Goal: Contribute content

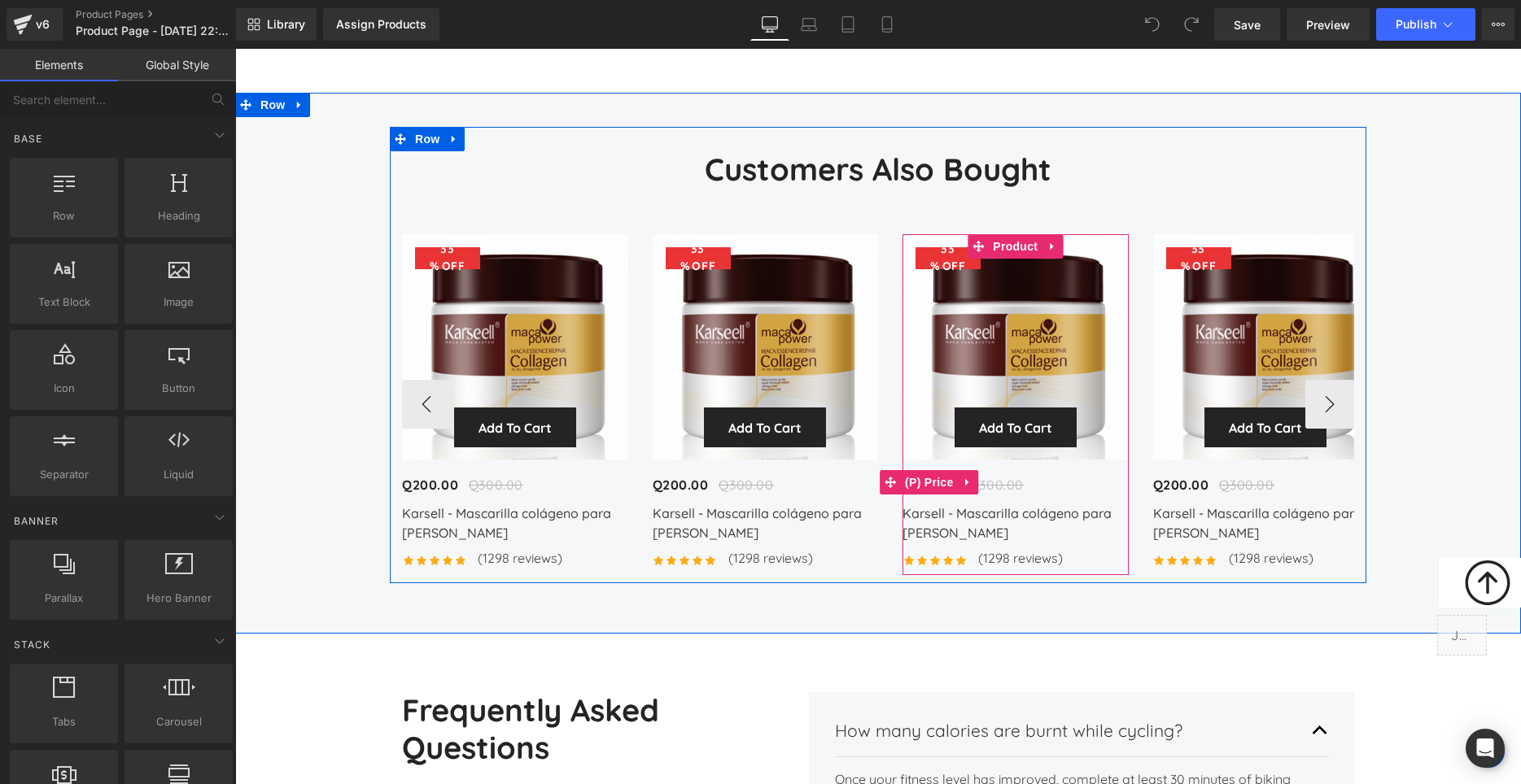
scroll to position [5476, 0]
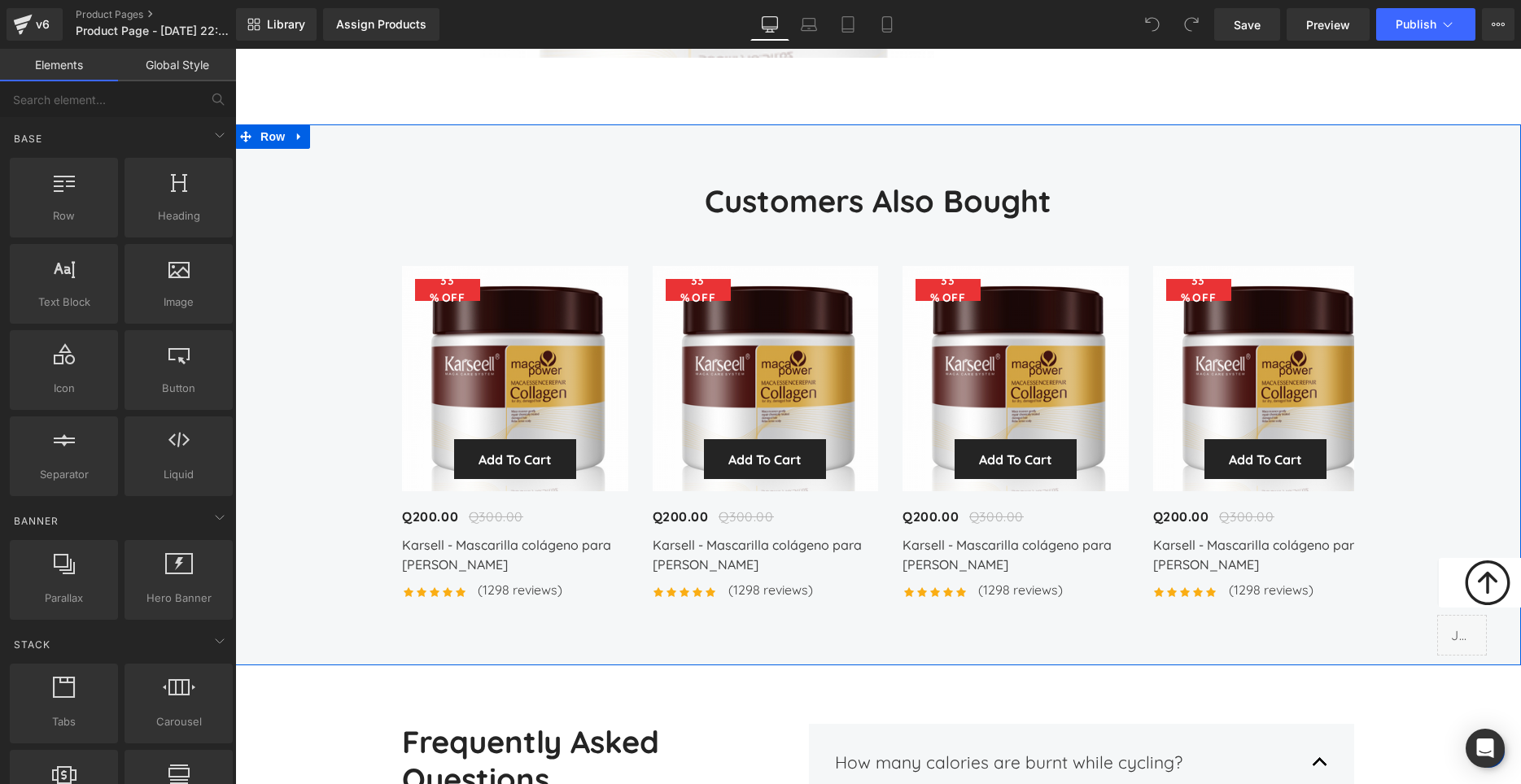
click at [1432, 188] on div "Customers Also Bought Heading 33 % (P) Image" at bounding box center [878, 387] width 1286 height 457
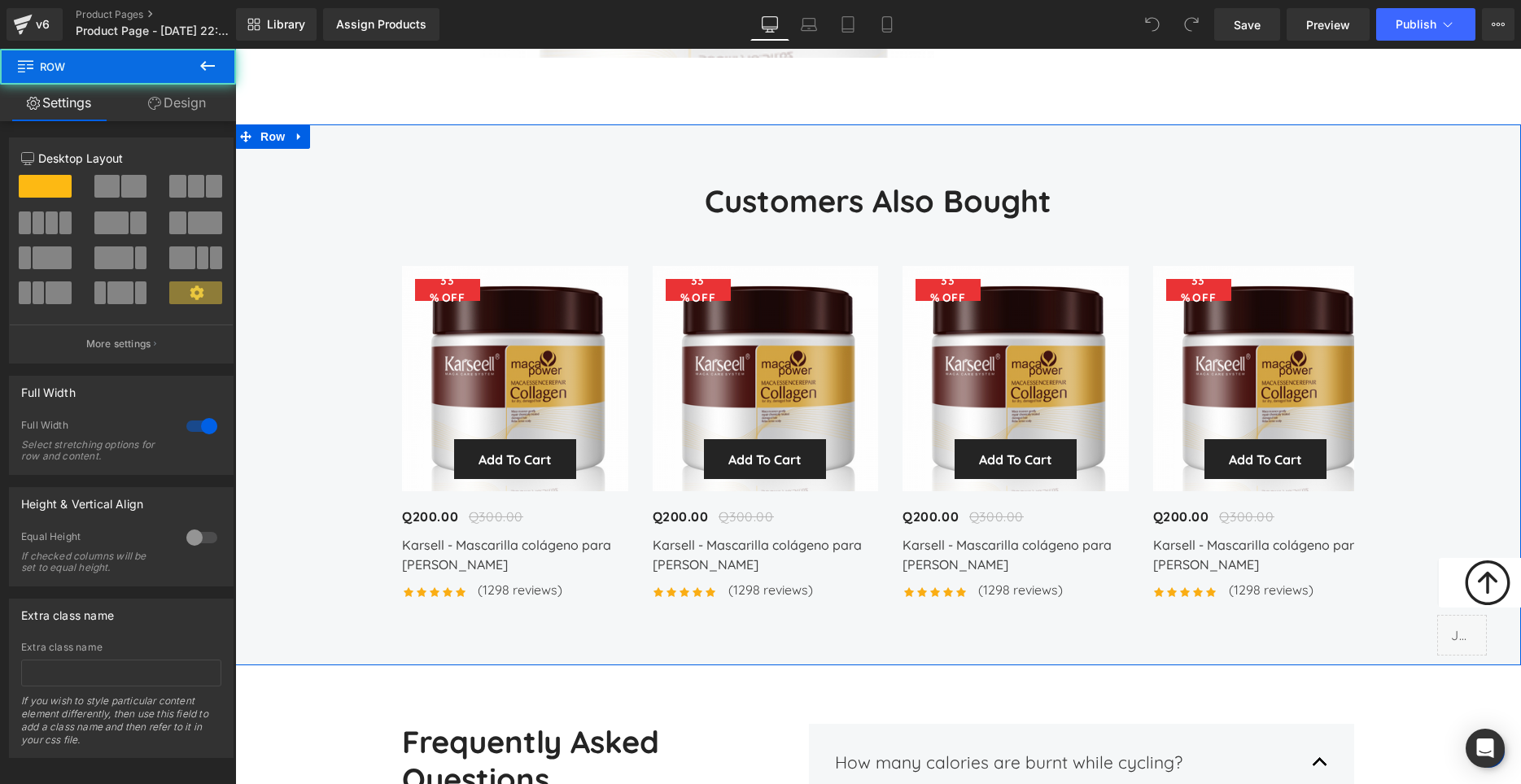
click at [1021, 184] on div "Customers Also Bought Heading 33 % (P) Image" at bounding box center [878, 395] width 1286 height 541
click at [297, 140] on icon at bounding box center [299, 137] width 4 height 7
click at [343, 143] on icon at bounding box center [342, 137] width 11 height 12
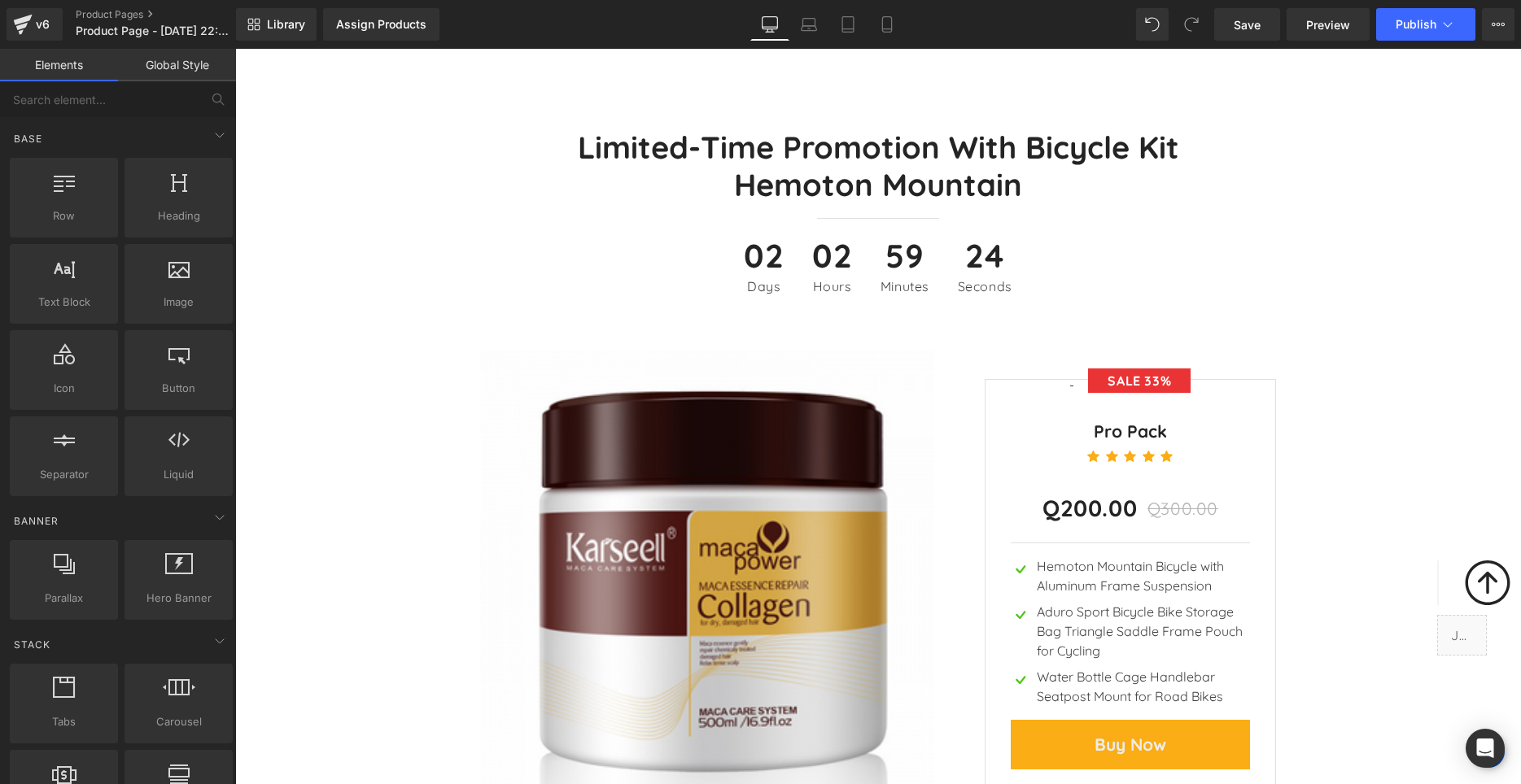
click at [734, 465] on img at bounding box center [707, 577] width 454 height 454
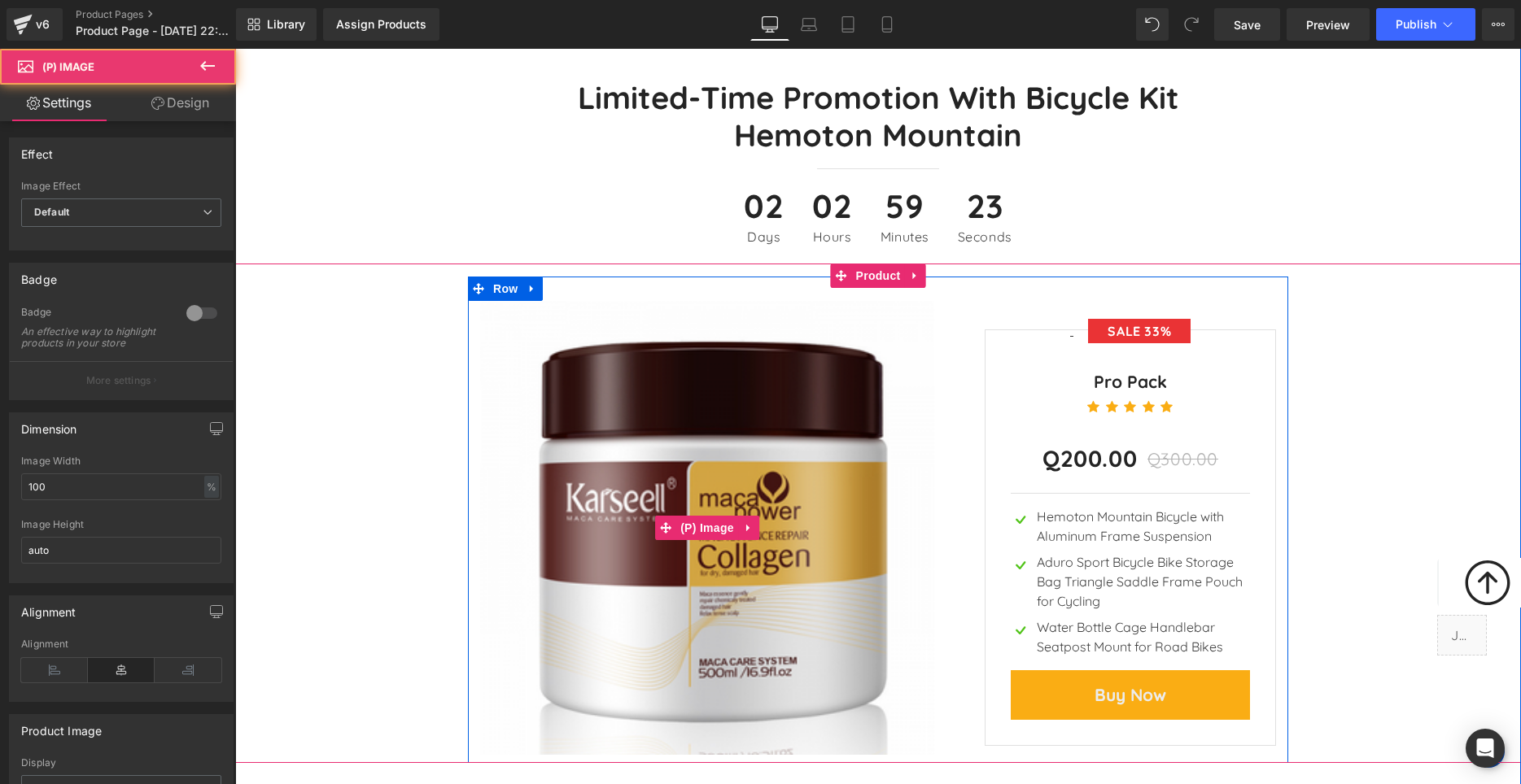
scroll to position [4895, 0]
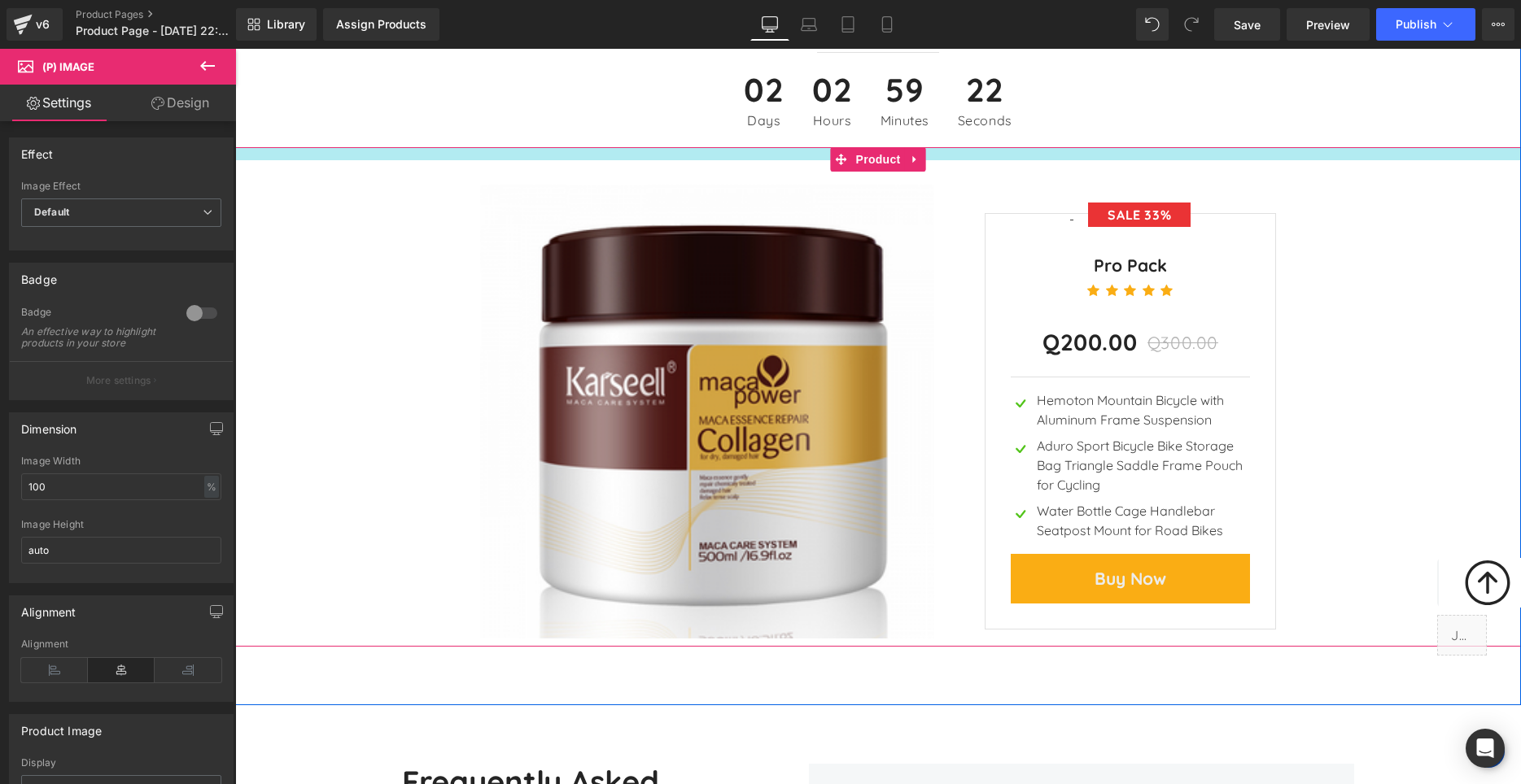
click at [292, 207] on div "Sale Off (P) Image Q300.00 Q200.00 SALE 33% (P) Price Pro Pack Text Block Icon …" at bounding box center [878, 404] width 1286 height 486
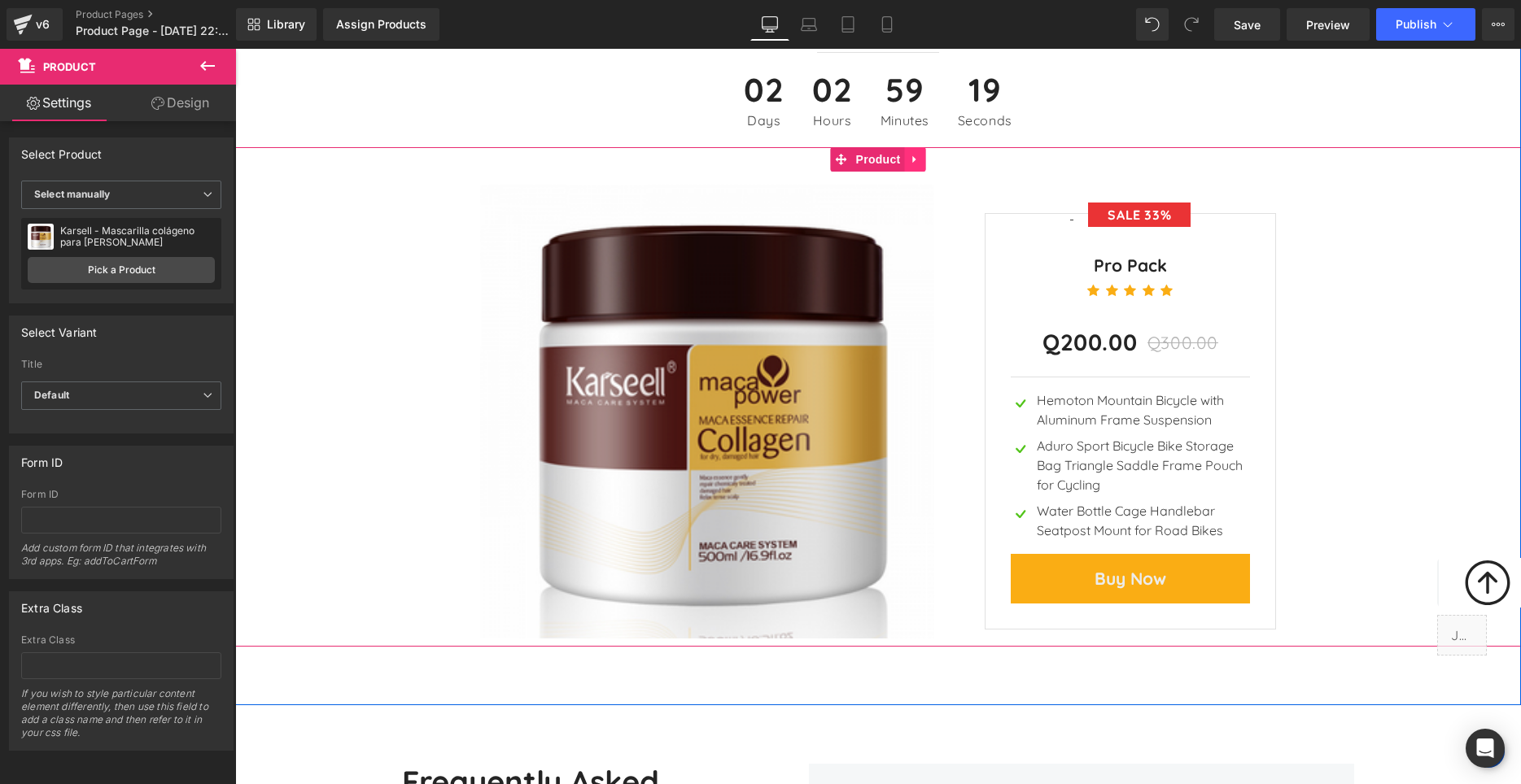
click at [913, 163] on icon at bounding box center [914, 160] width 4 height 7
click at [926, 165] on icon at bounding box center [926, 159] width 11 height 11
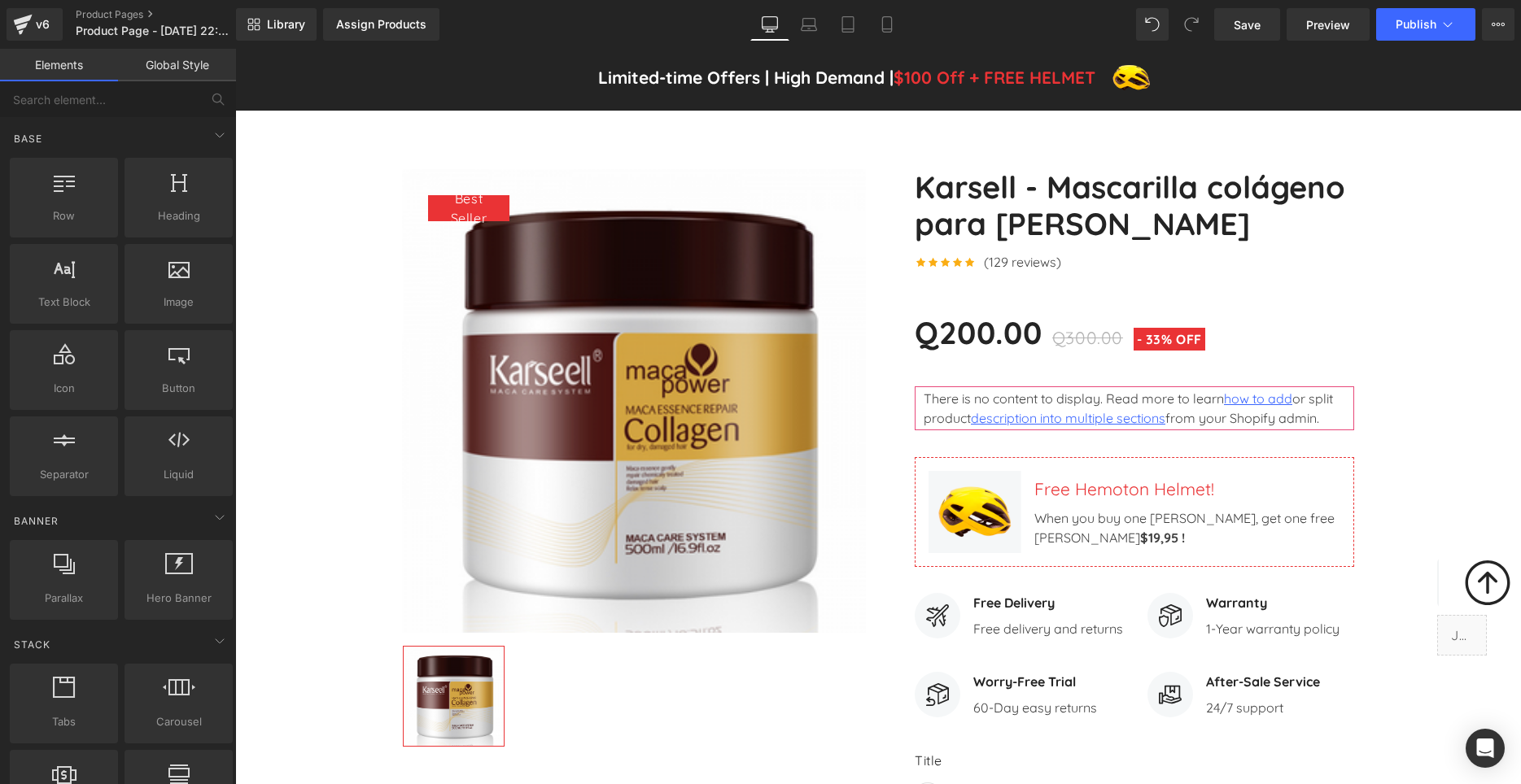
scroll to position [0, 0]
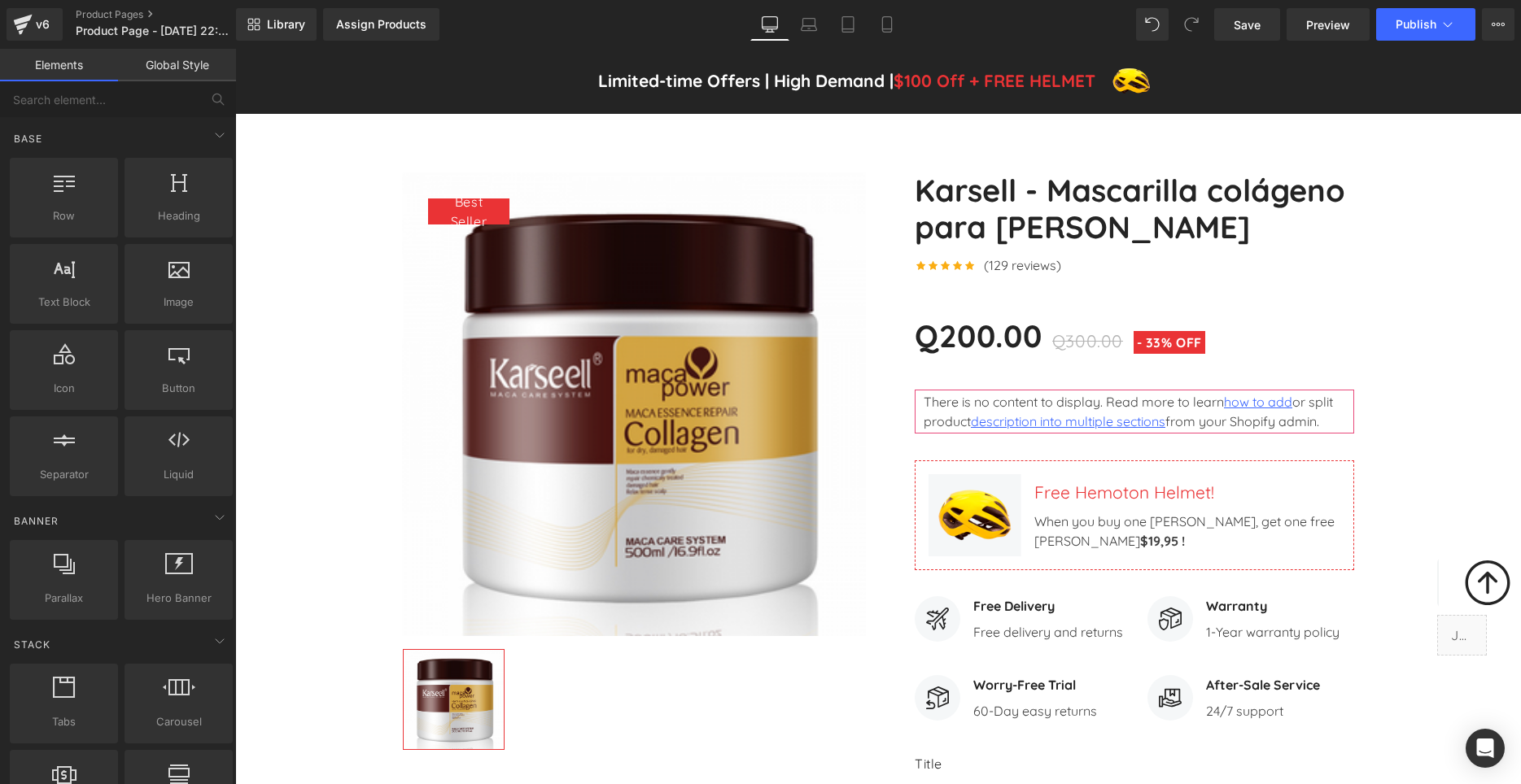
click at [631, 247] on img at bounding box center [634, 404] width 464 height 464
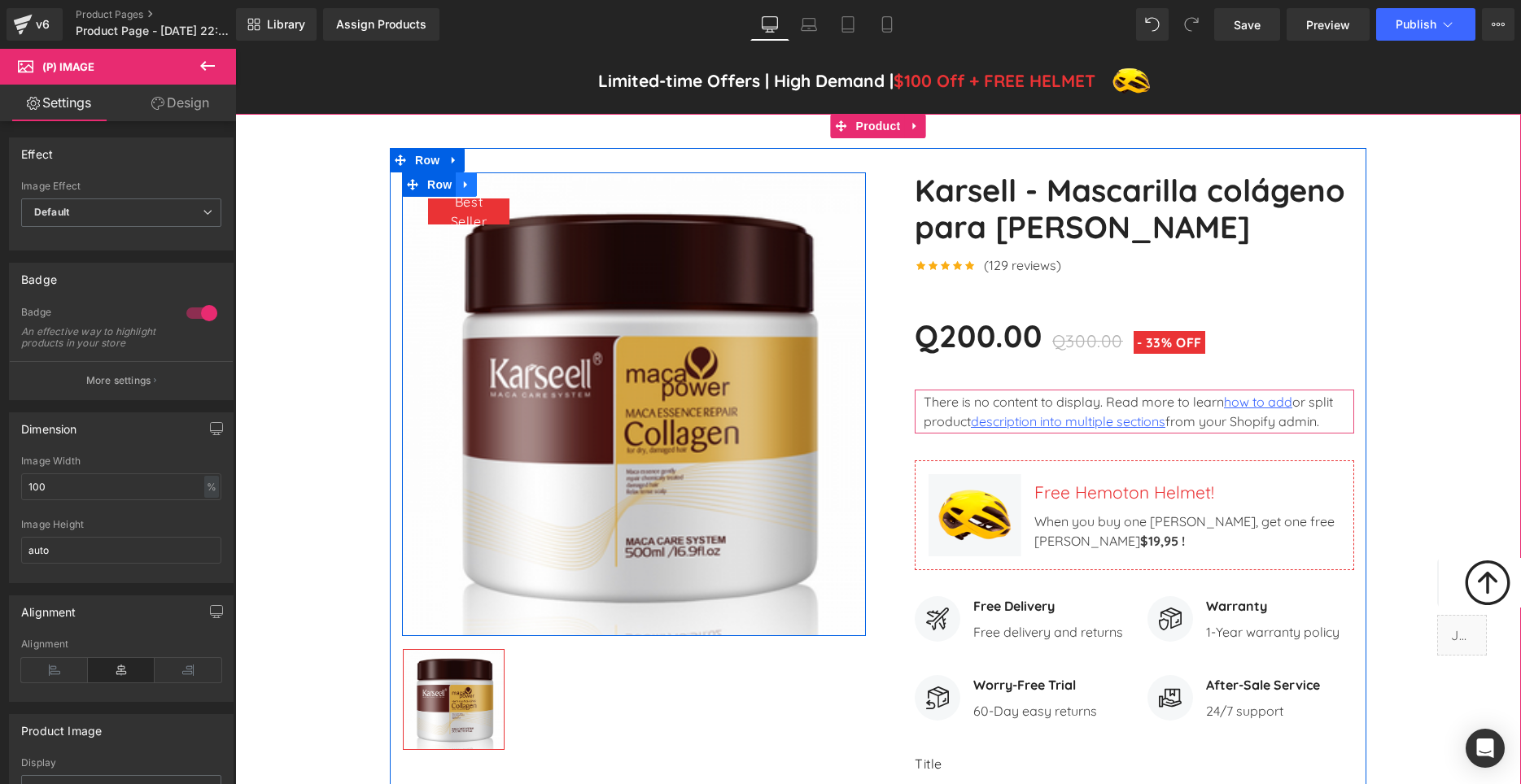
click at [469, 191] on icon at bounding box center [465, 184] width 11 height 12
click at [505, 191] on icon at bounding box center [508, 184] width 11 height 11
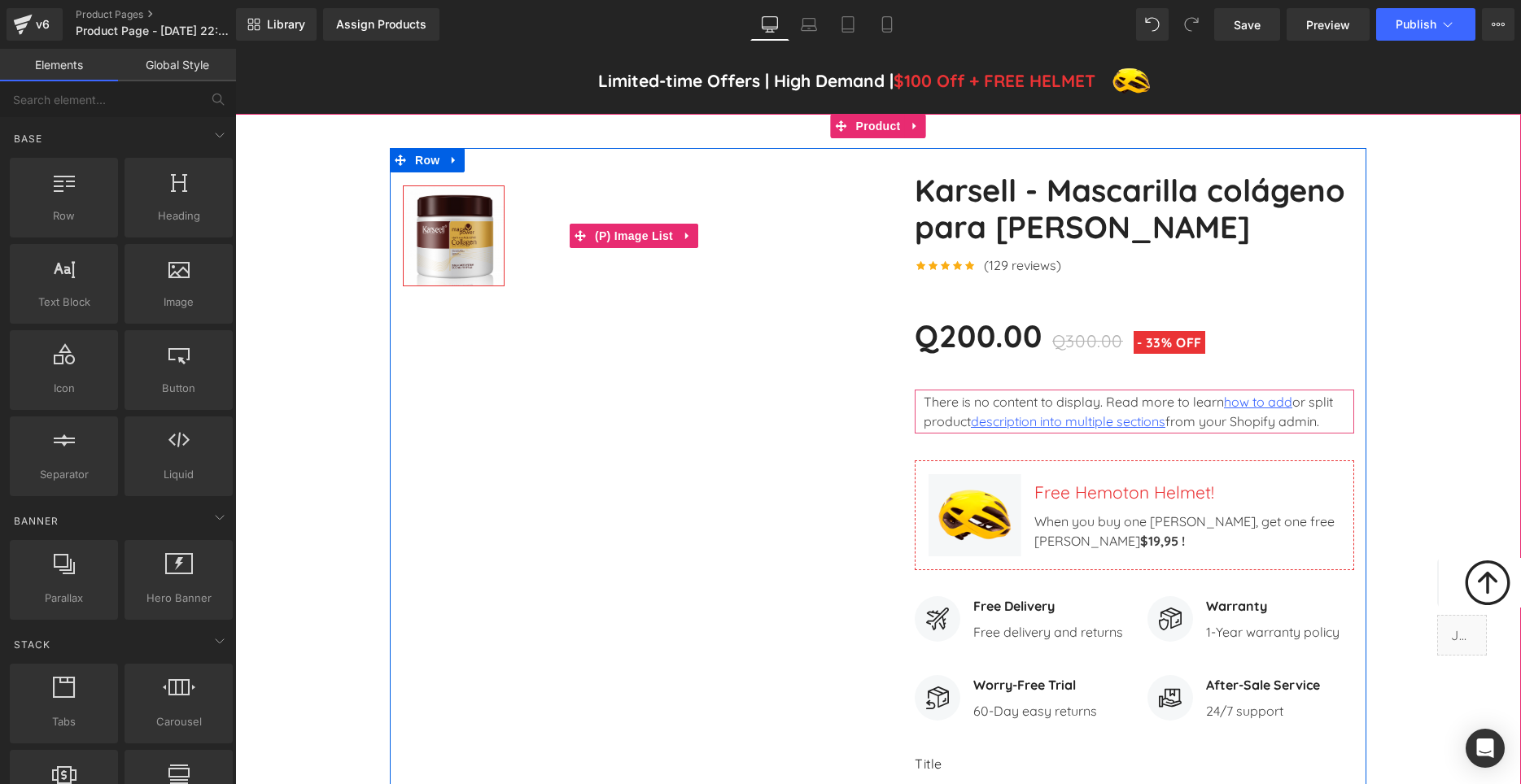
click at [487, 265] on img at bounding box center [454, 236] width 100 height 100
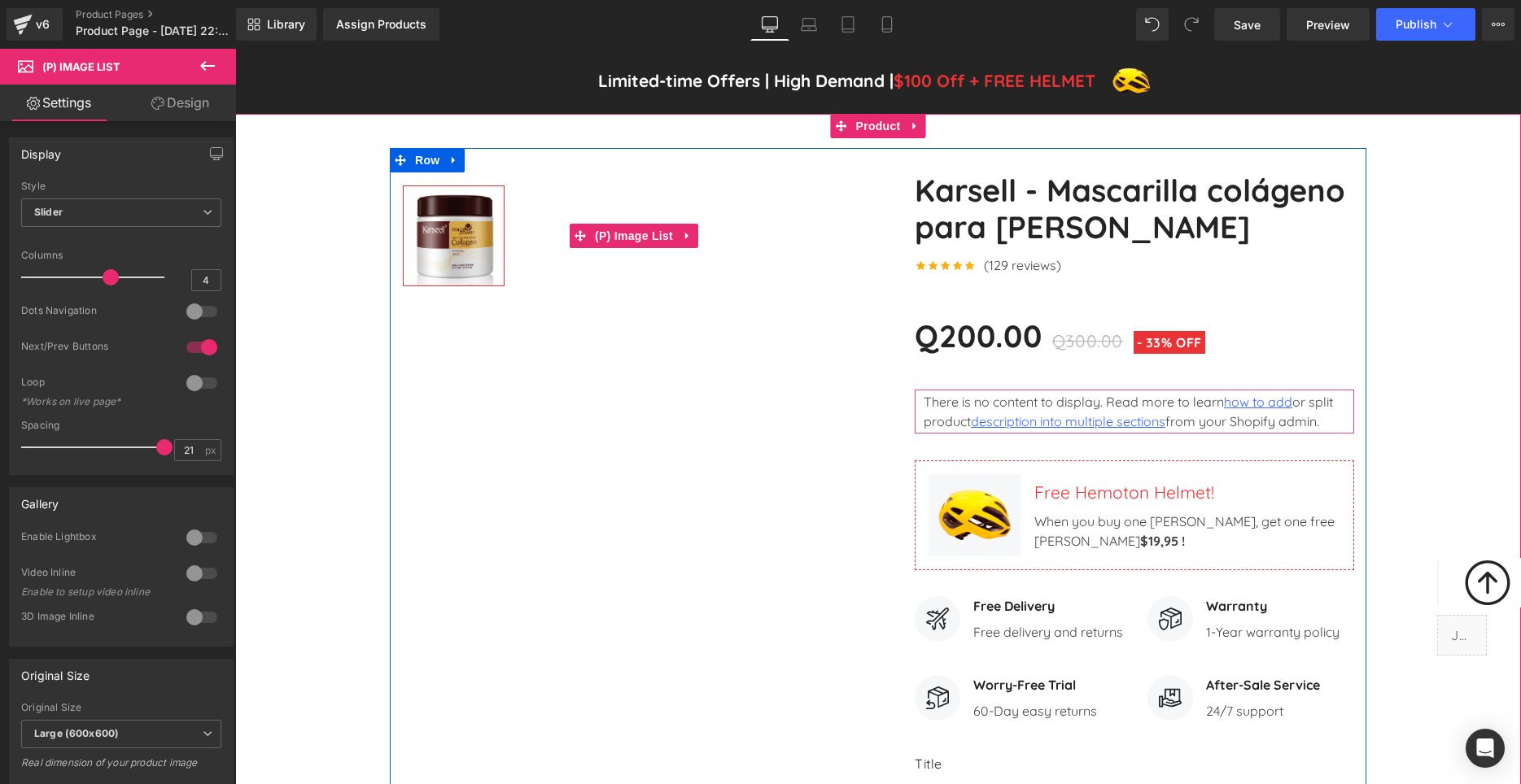
click at [475, 255] on img at bounding box center [454, 236] width 100 height 100
click at [688, 242] on icon at bounding box center [687, 236] width 11 height 12
click at [696, 242] on icon at bounding box center [697, 236] width 11 height 12
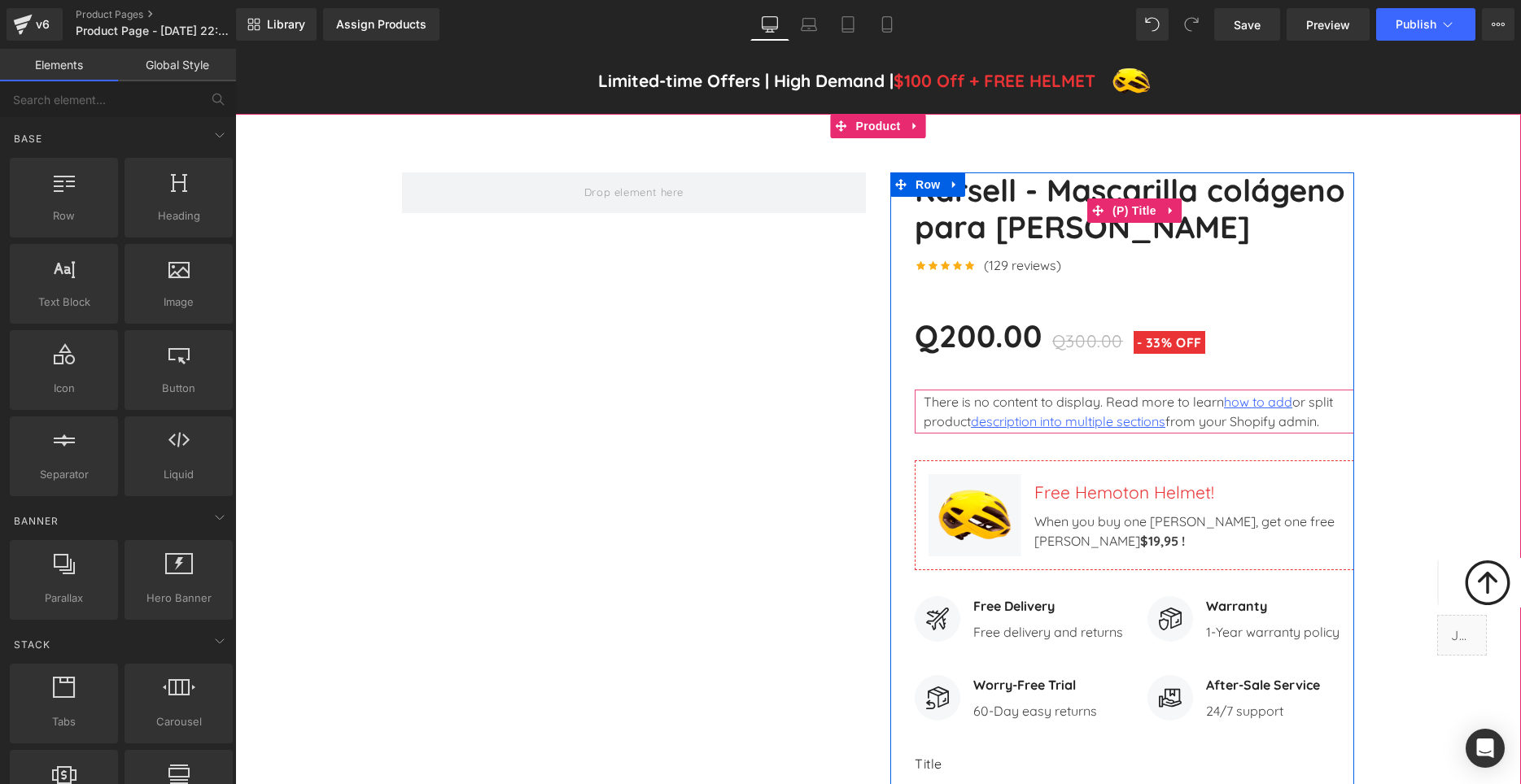
click at [1291, 219] on link "Karsell - Mascarilla colágeno para [PERSON_NAME]" at bounding box center [1134, 209] width 439 height 74
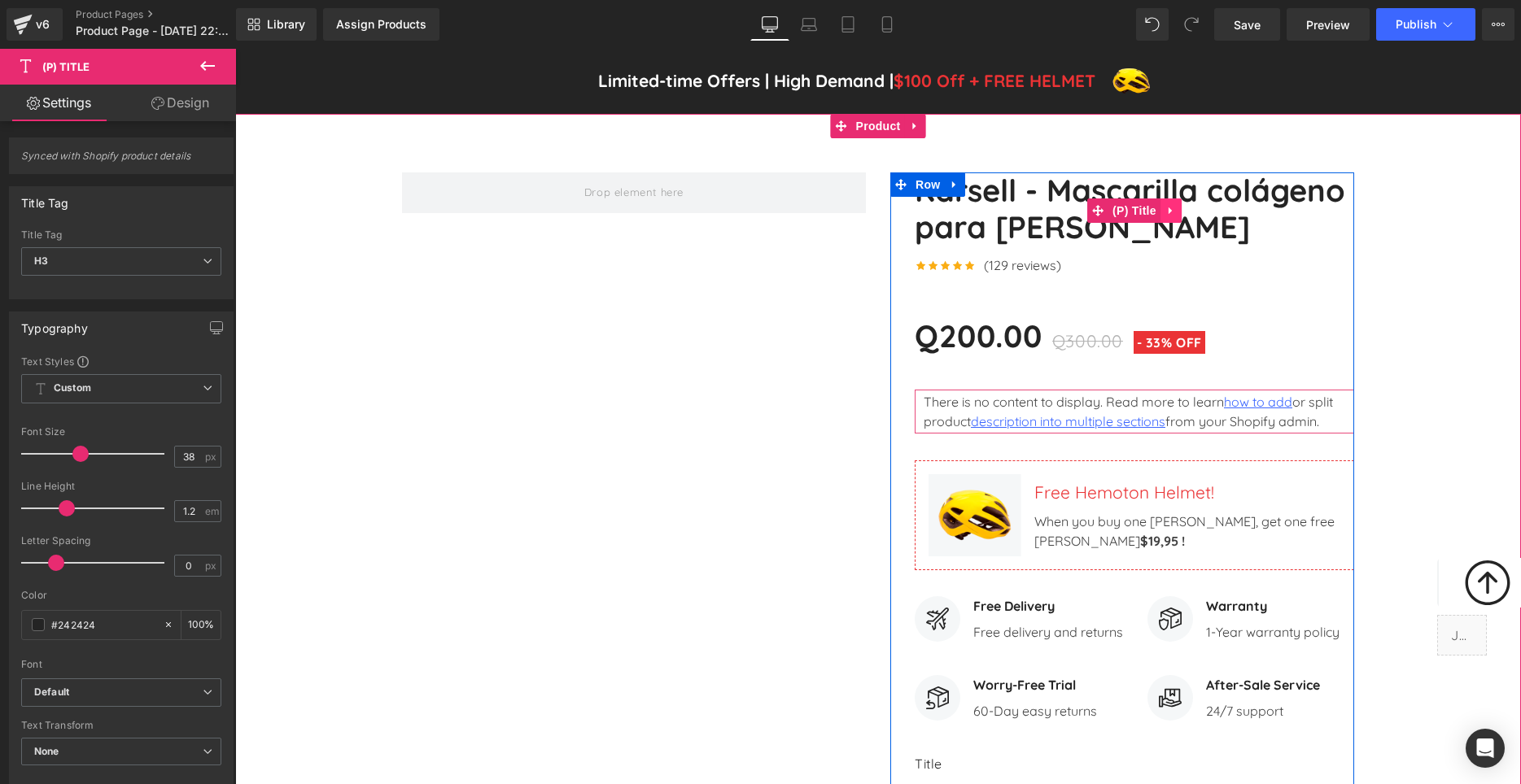
click at [1170, 216] on icon at bounding box center [1171, 211] width 11 height 12
click at [1192, 223] on ul "(P) Title" at bounding box center [1135, 211] width 158 height 25
click at [1186, 216] on icon at bounding box center [1181, 210] width 11 height 11
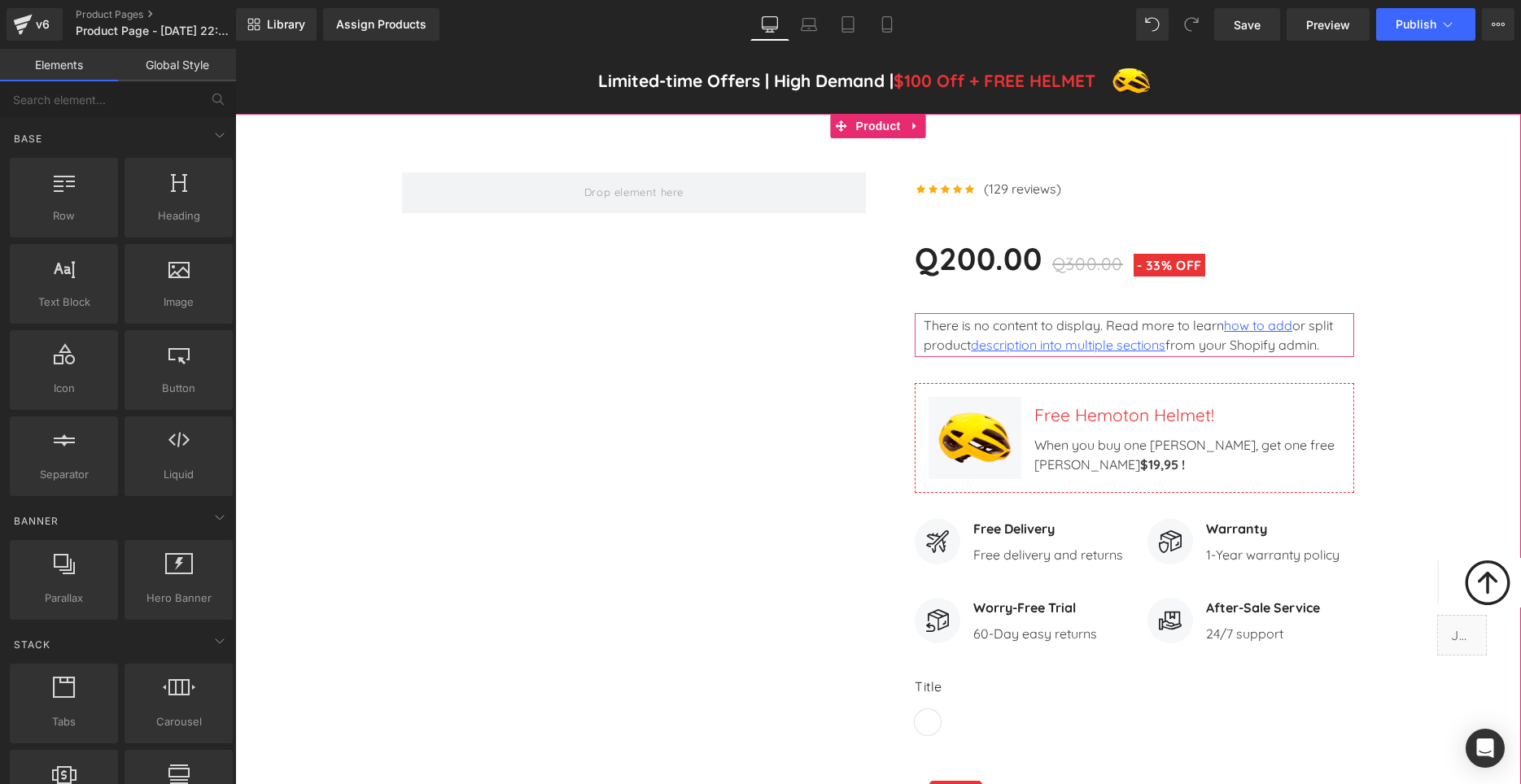
click at [1445, 273] on div "Icon Icon Icon Icon Icon Icon List Hoz (129 reviews) Text Block" at bounding box center [878, 575] width 1286 height 854
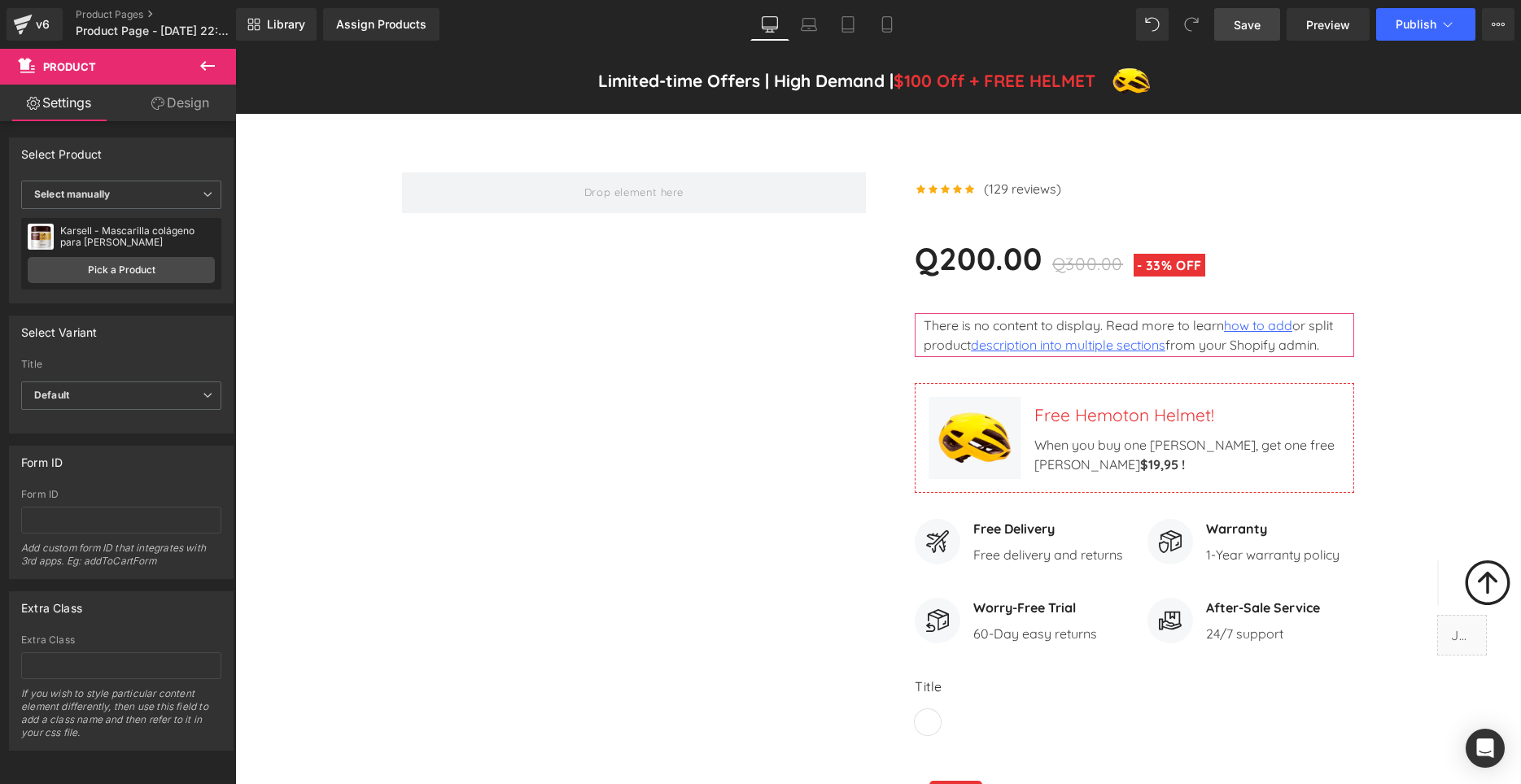
click at [1254, 27] on span "Save" at bounding box center [1246, 25] width 27 height 17
click at [1242, 21] on span "Save" at bounding box center [1246, 25] width 27 height 17
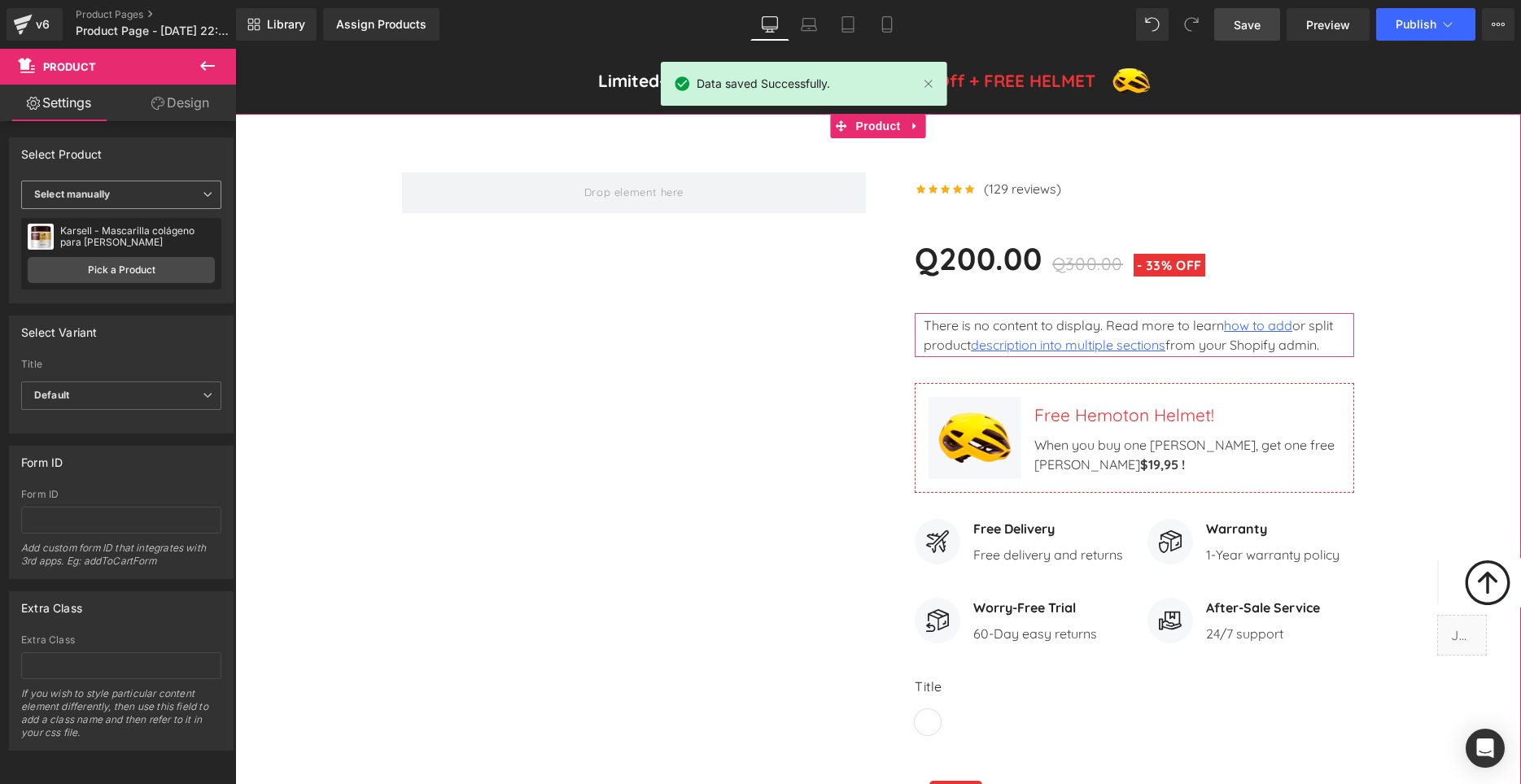
click at [129, 191] on span "Select manually" at bounding box center [121, 195] width 200 height 28
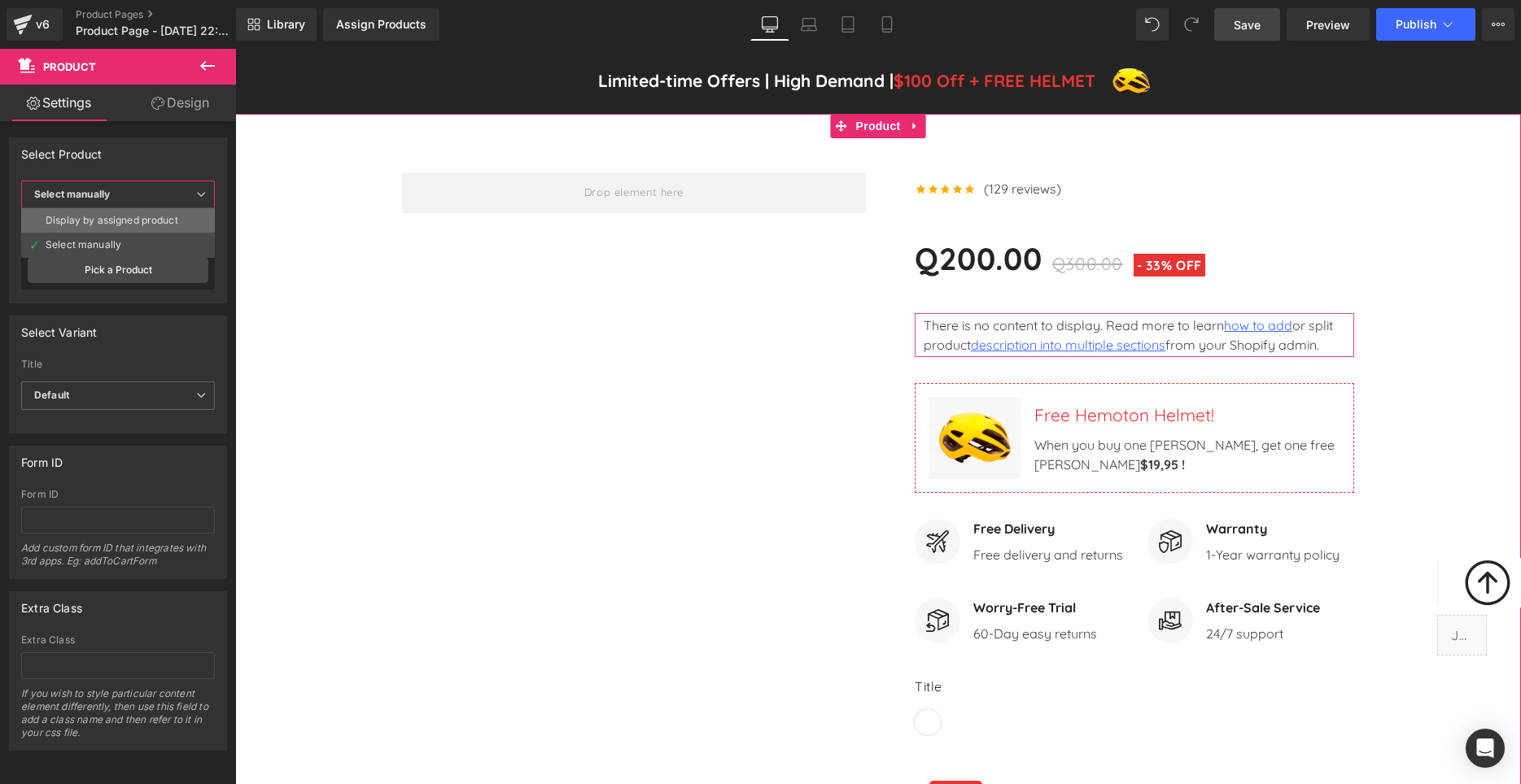
click at [155, 222] on div "Display by assigned product" at bounding box center [112, 220] width 133 height 11
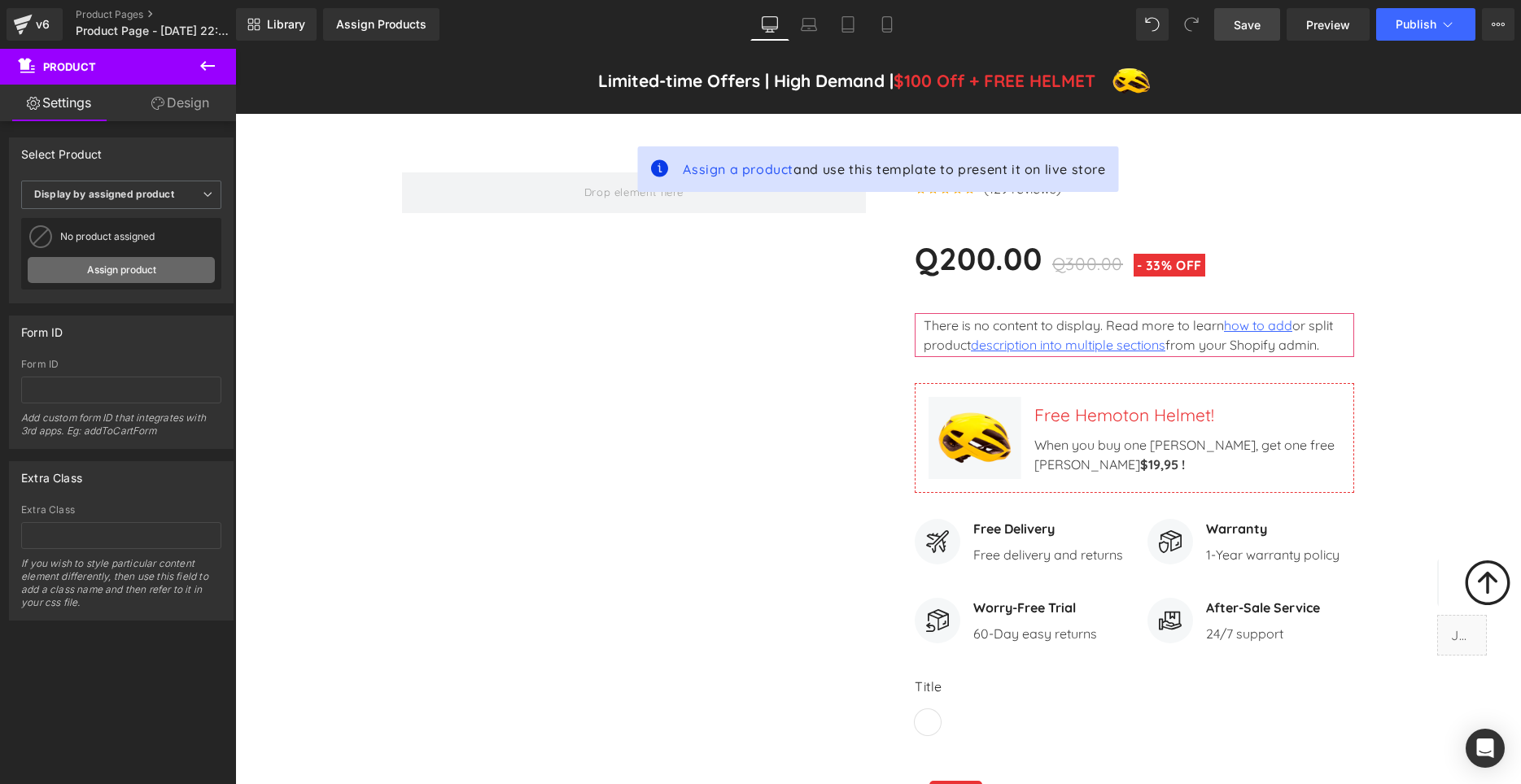
click at [189, 276] on link "Assign product" at bounding box center [120, 270] width 187 height 26
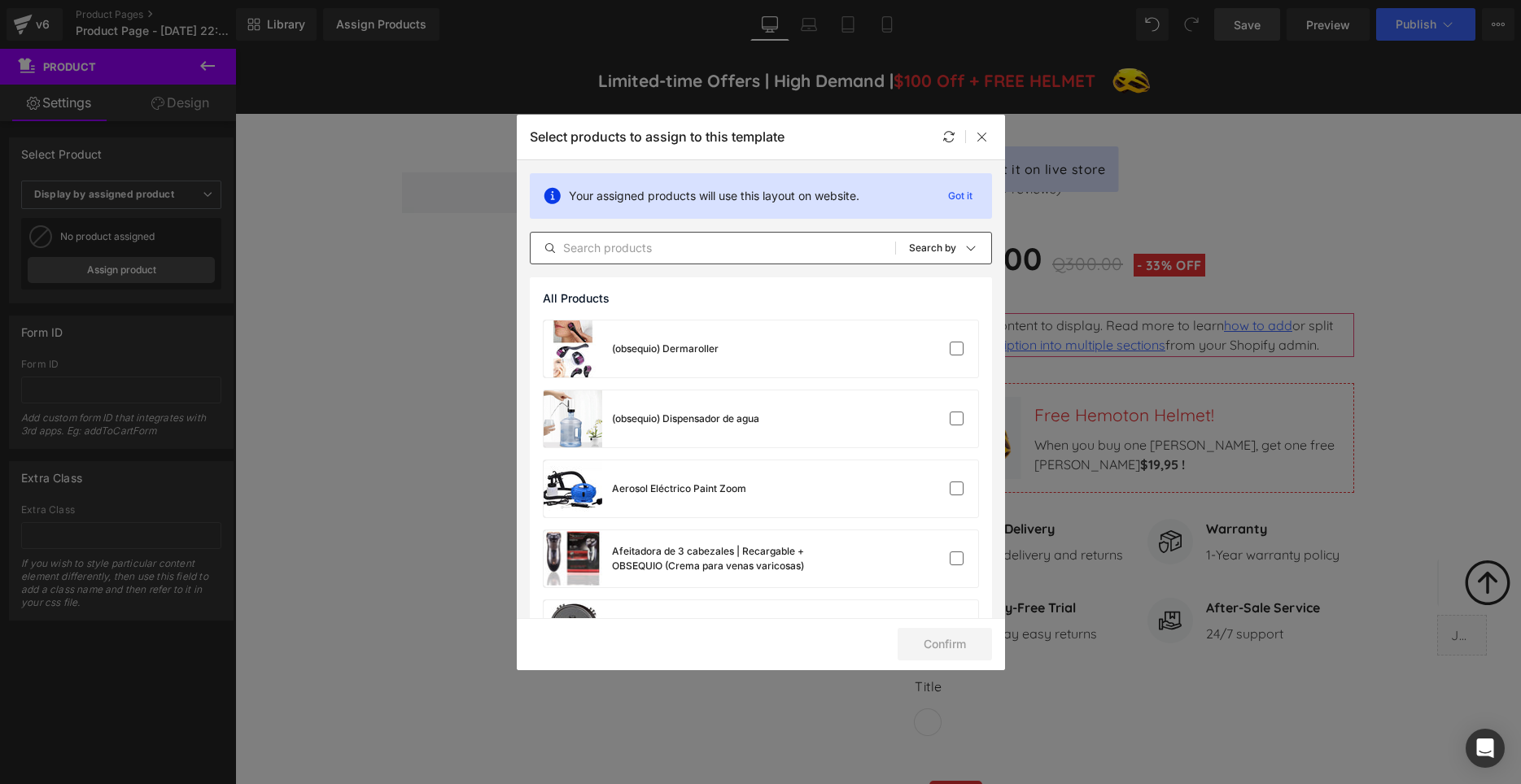
click at [703, 252] on input "text" at bounding box center [712, 248] width 364 height 19
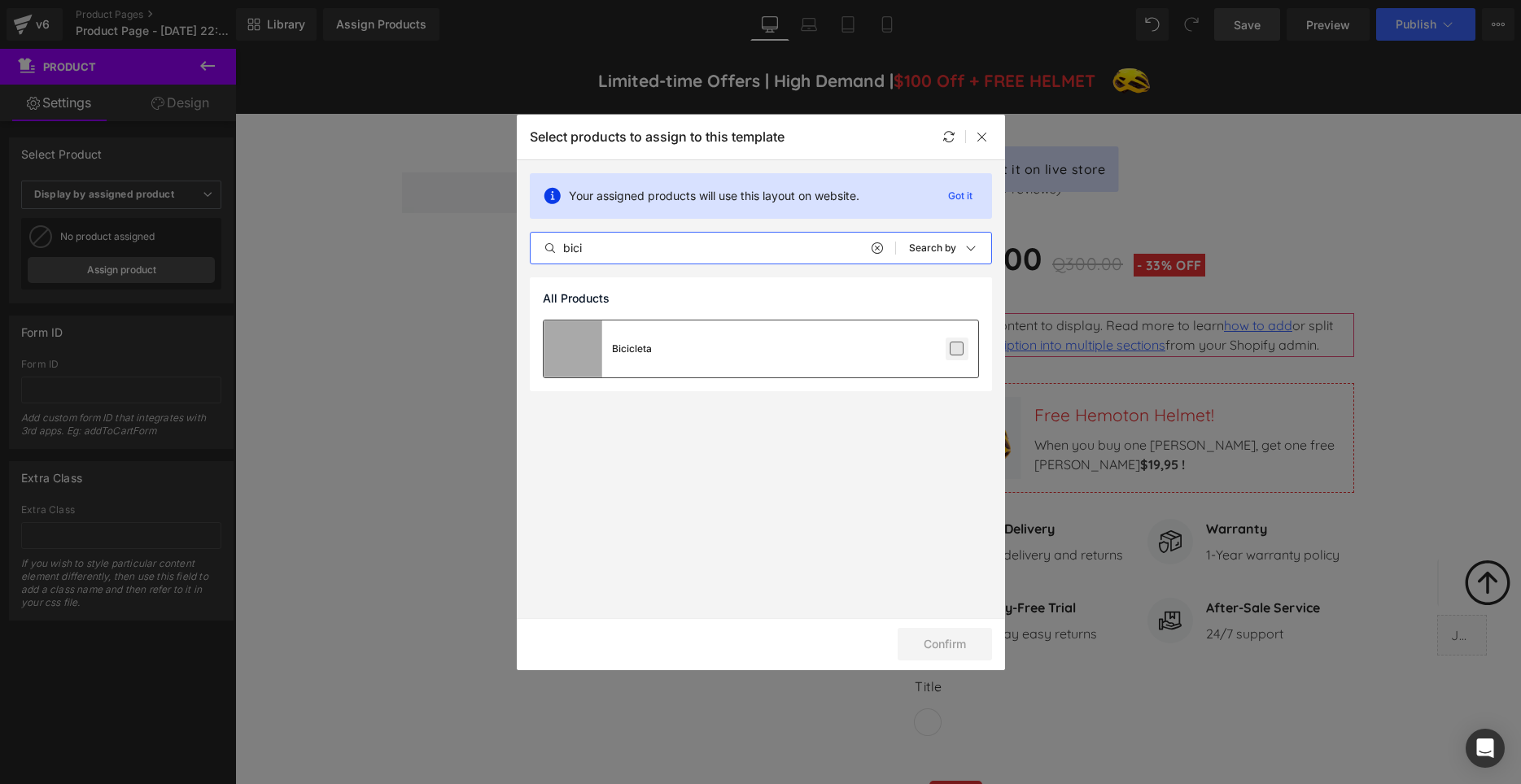
type input "bici"
click at [955, 349] on label at bounding box center [956, 349] width 15 height 15
click at [957, 349] on input "checkbox" at bounding box center [957, 349] width 0 height 0
click at [940, 637] on button "Confirm" at bounding box center [944, 644] width 94 height 32
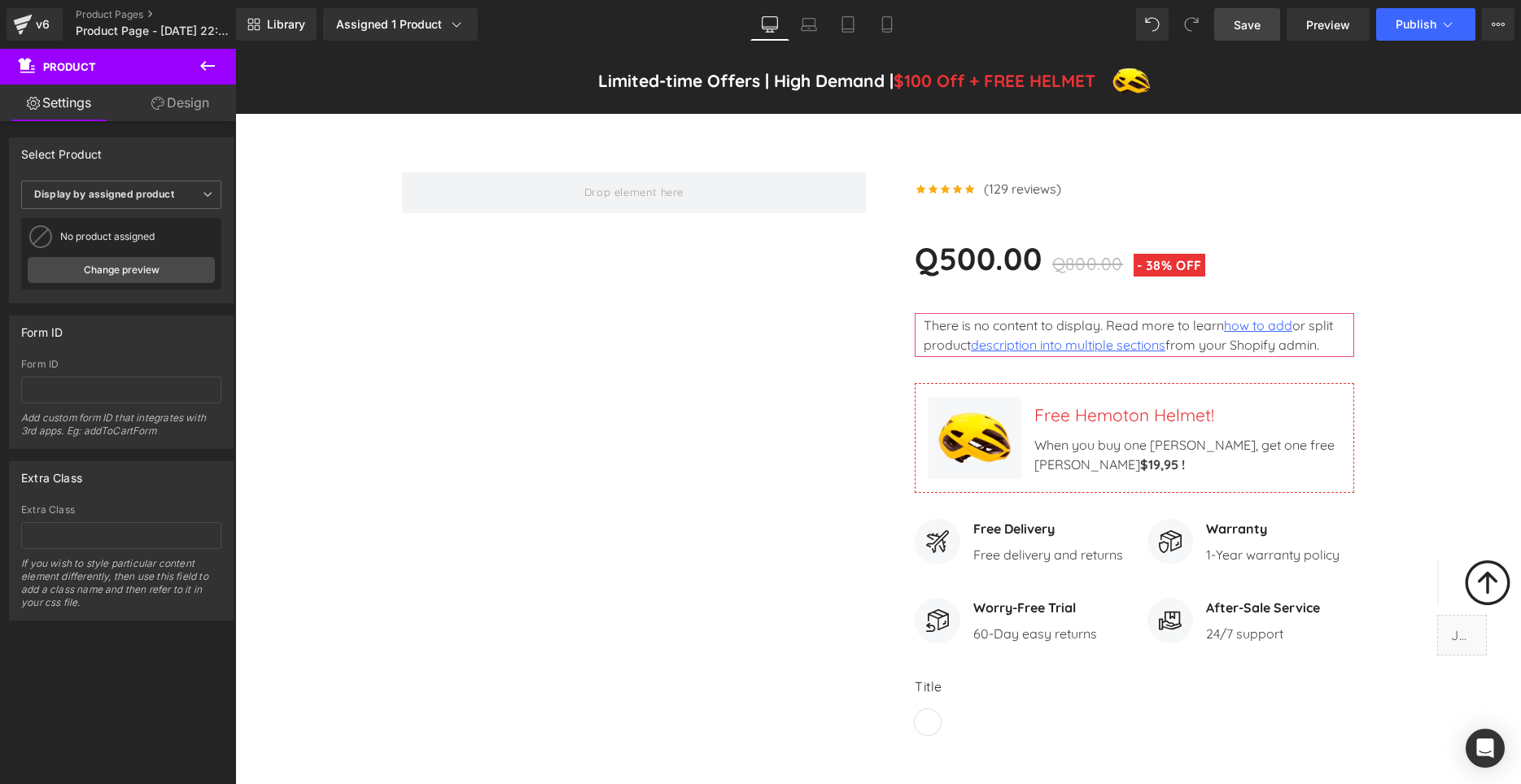
scroll to position [498, 0]
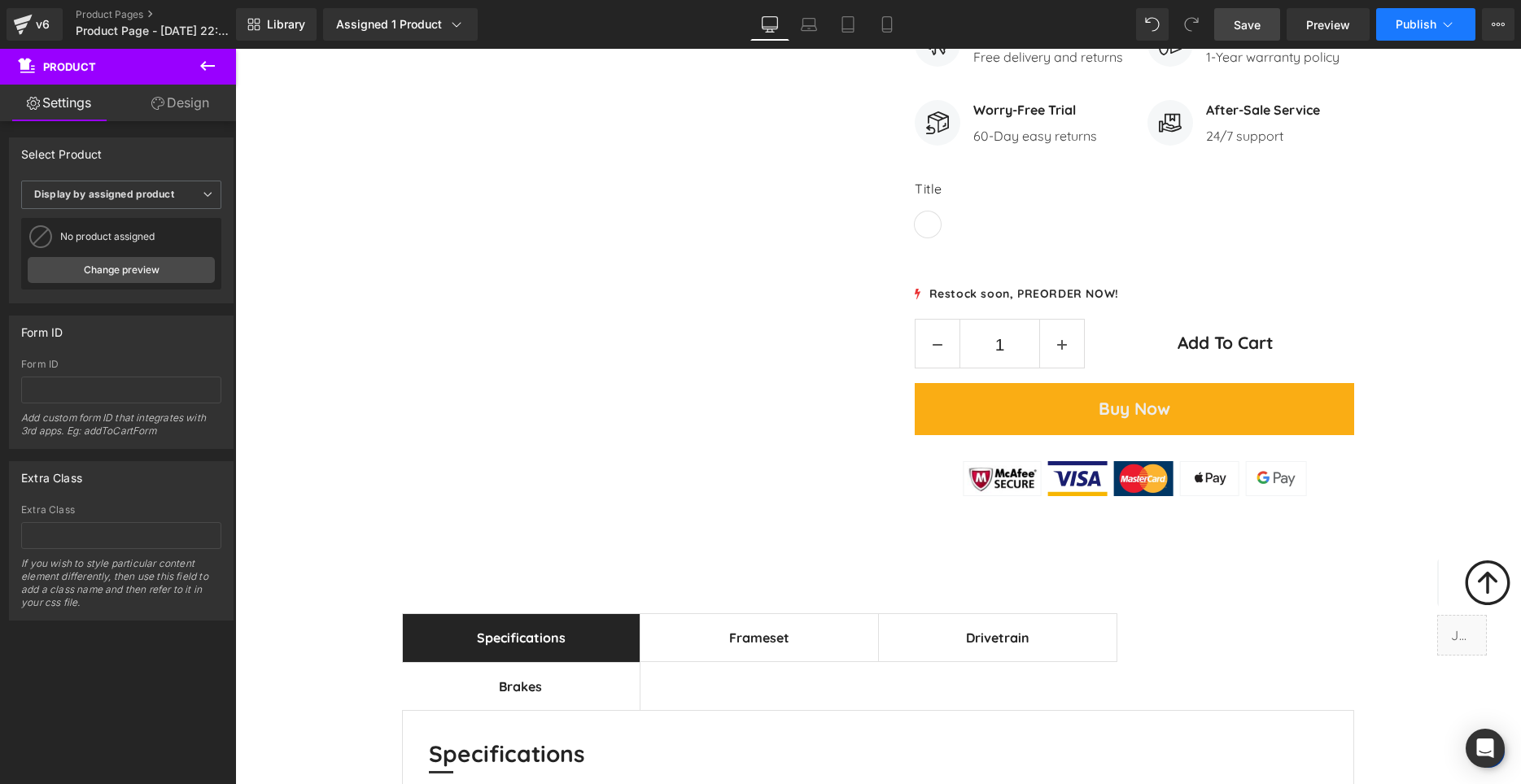
click at [1419, 18] on span "Publish" at bounding box center [1416, 24] width 40 height 13
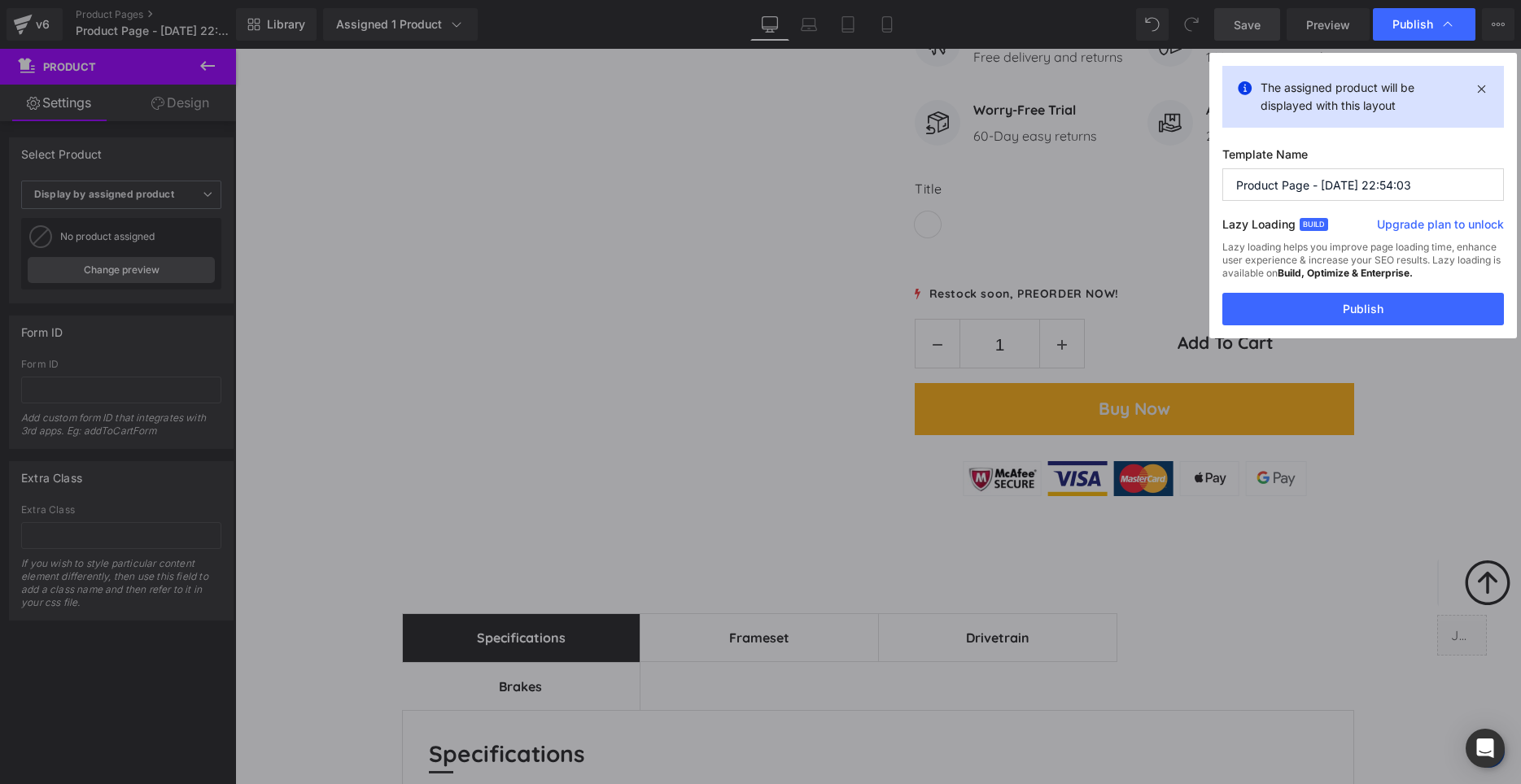
drag, startPoint x: 1429, startPoint y: 183, endPoint x: 1210, endPoint y: 194, distance: 219.3
click at [1222, 194] on input "Product Page - [DATE] 22:54:03" at bounding box center [1363, 184] width 282 height 32
type input "Wh1"
click at [1367, 304] on button "Publish" at bounding box center [1363, 309] width 282 height 32
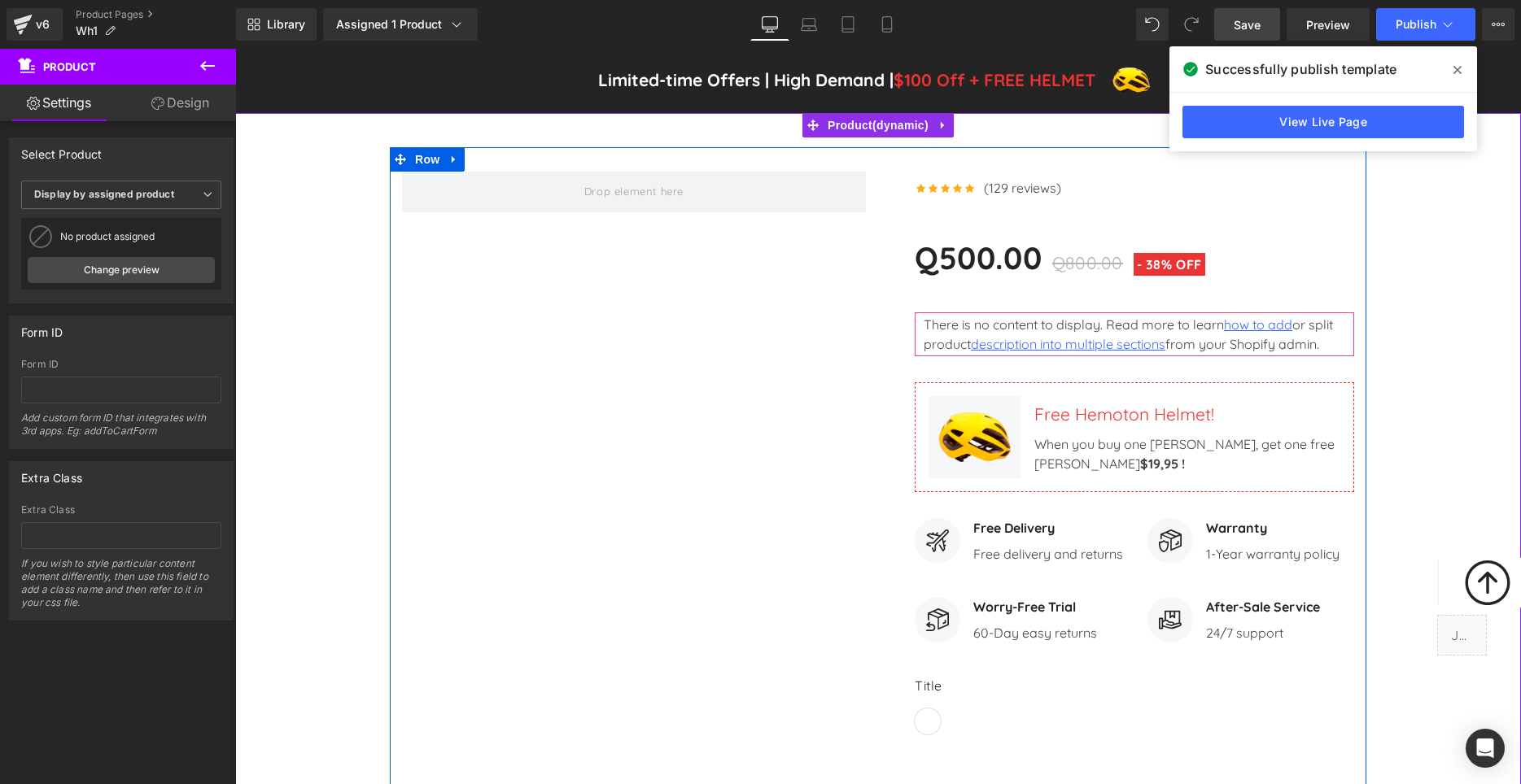
scroll to position [0, 0]
